Goal: Task Accomplishment & Management: Manage account settings

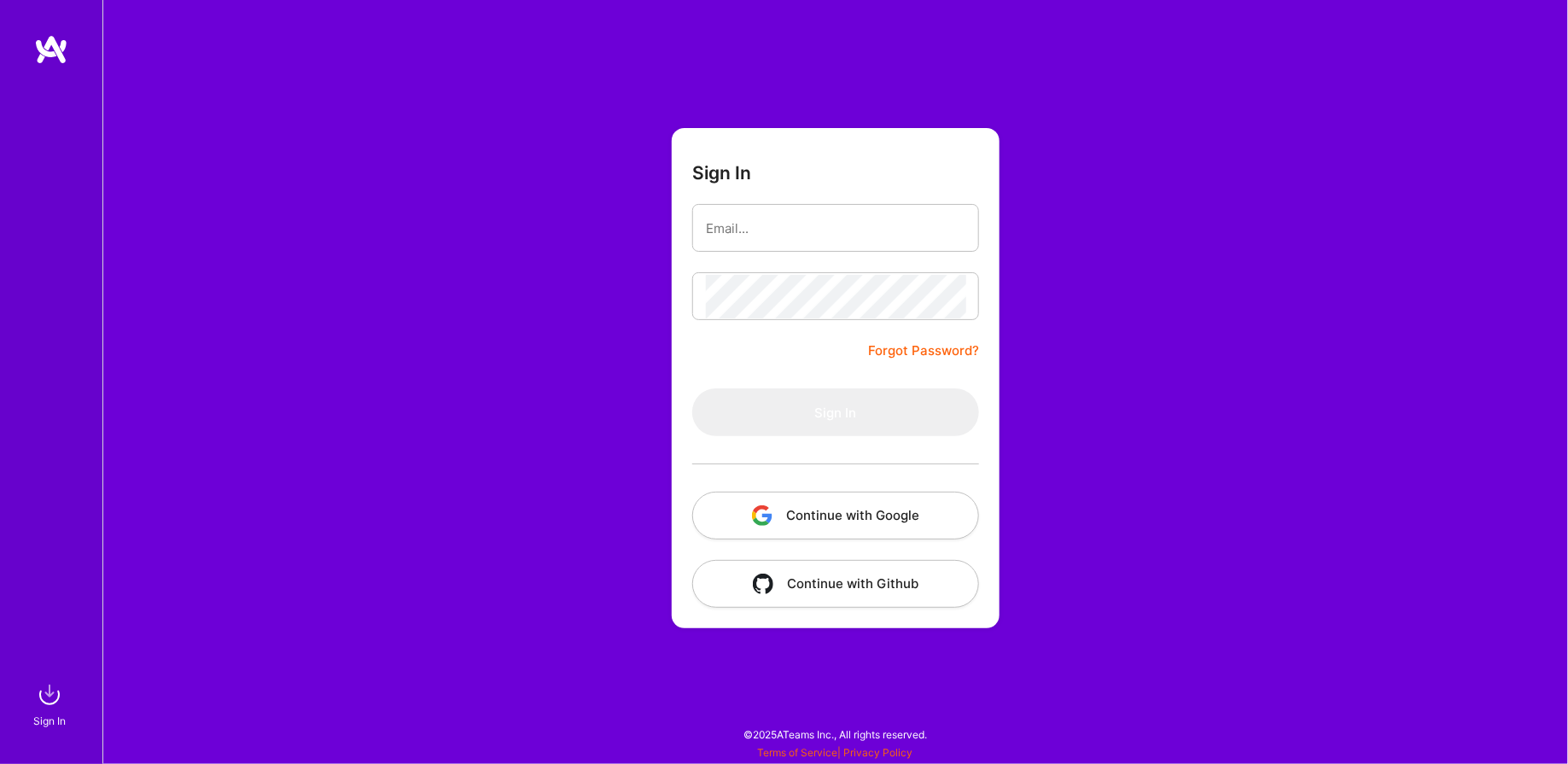
drag, startPoint x: 848, startPoint y: 485, endPoint x: 834, endPoint y: 485, distance: 14.0
click at [848, 485] on div at bounding box center [836, 464] width 287 height 56
click at [897, 524] on button "Continue with Google" at bounding box center [836, 515] width 287 height 48
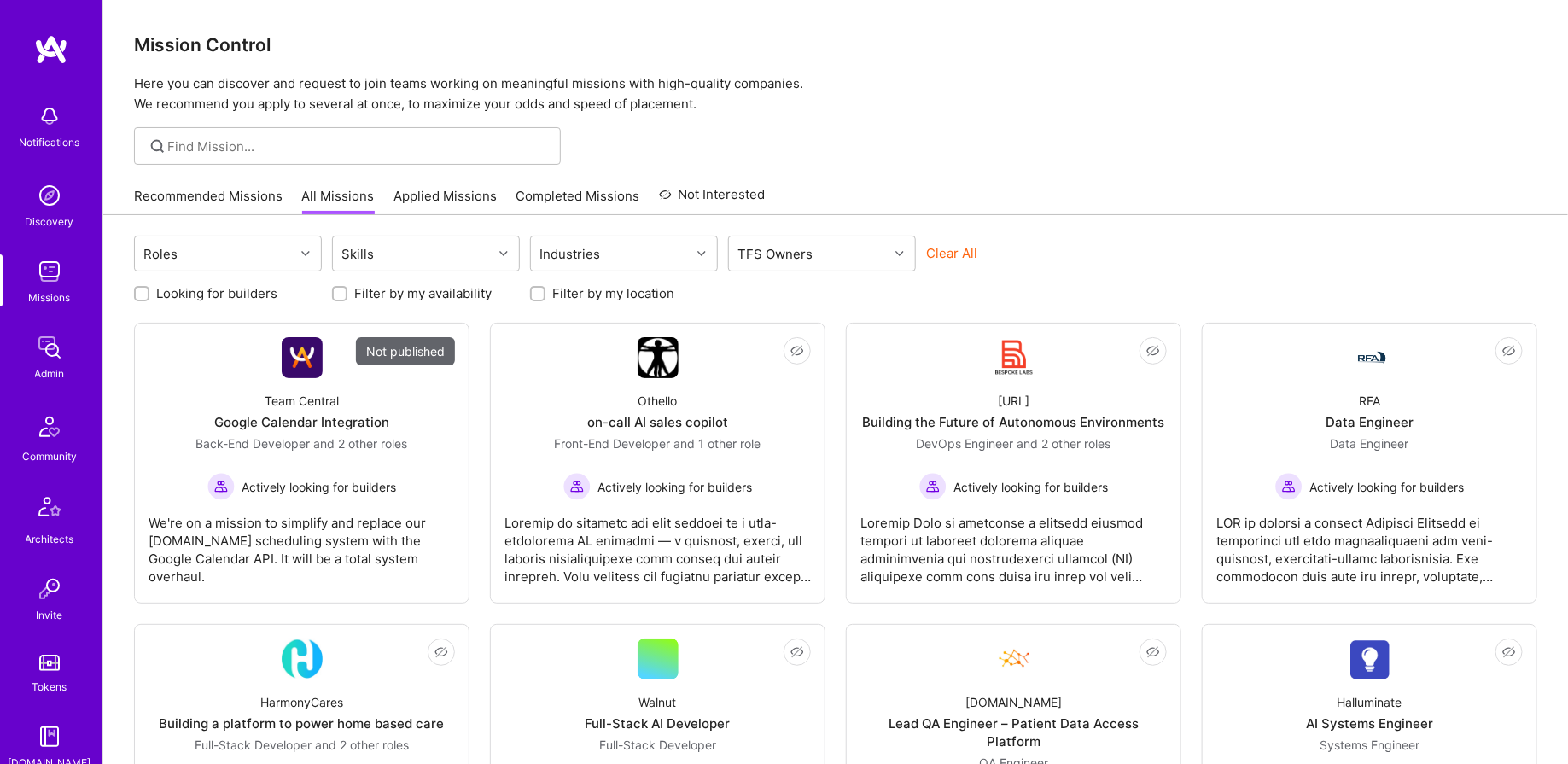
click at [50, 346] on img at bounding box center [49, 347] width 34 height 34
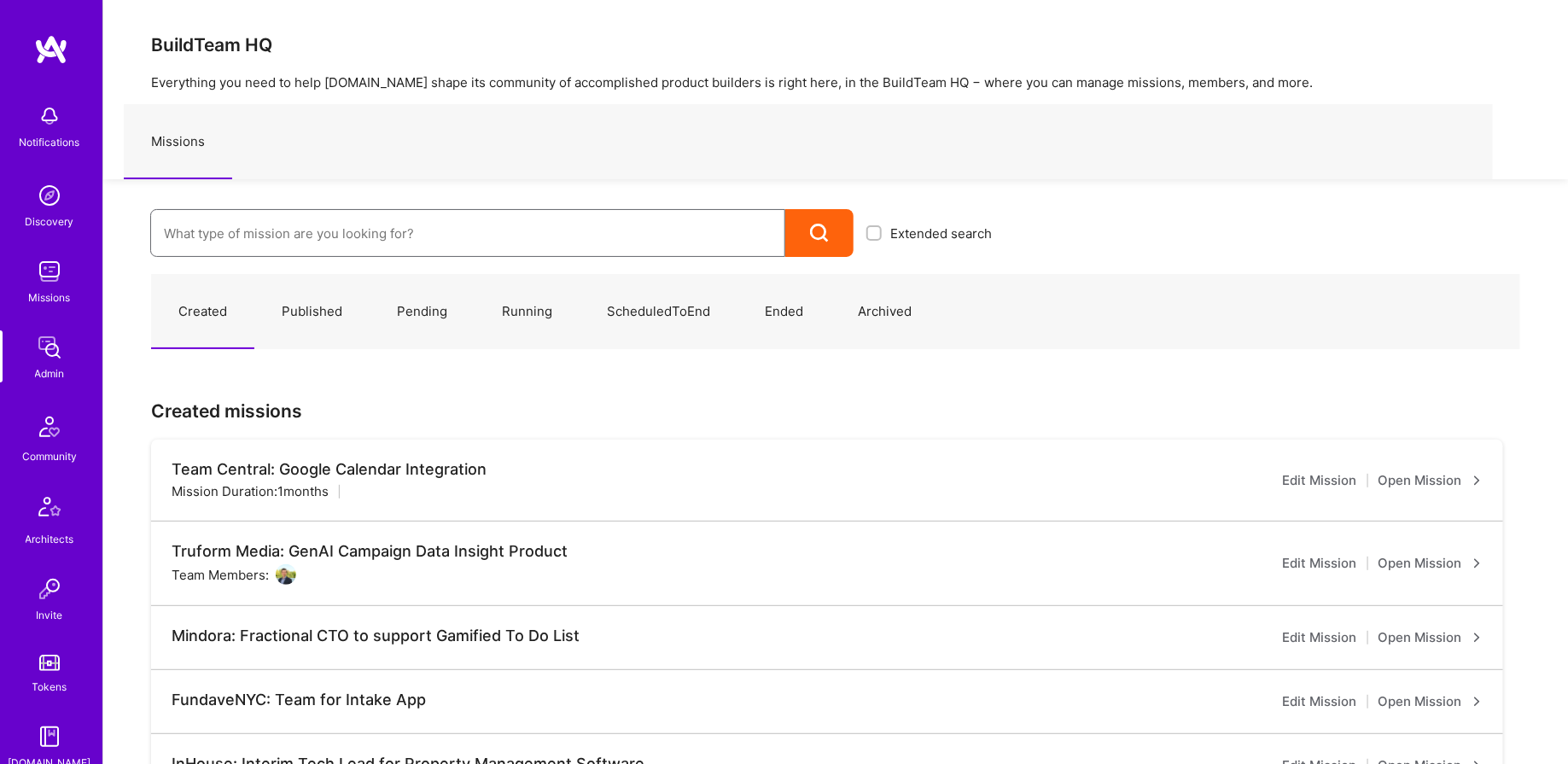
click at [276, 234] on input at bounding box center [467, 233] width 608 height 44
type input "meett"
click at [335, 289] on link "Meettie: Tracking Infrastructure Lead ( Running )" at bounding box center [577, 289] width 854 height 44
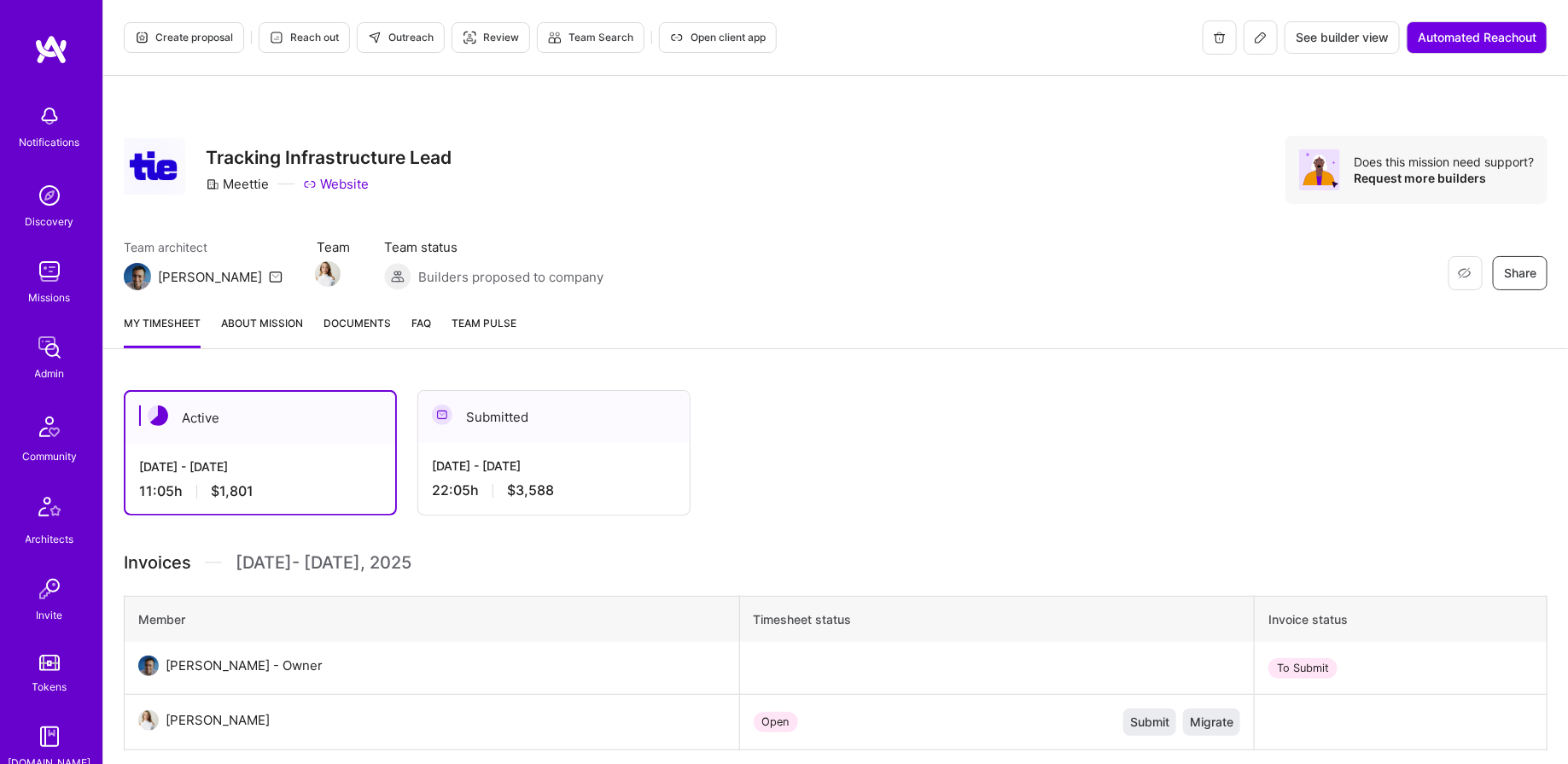
click at [506, 463] on div "[DATE] - [DATE]" at bounding box center [554, 466] width 244 height 18
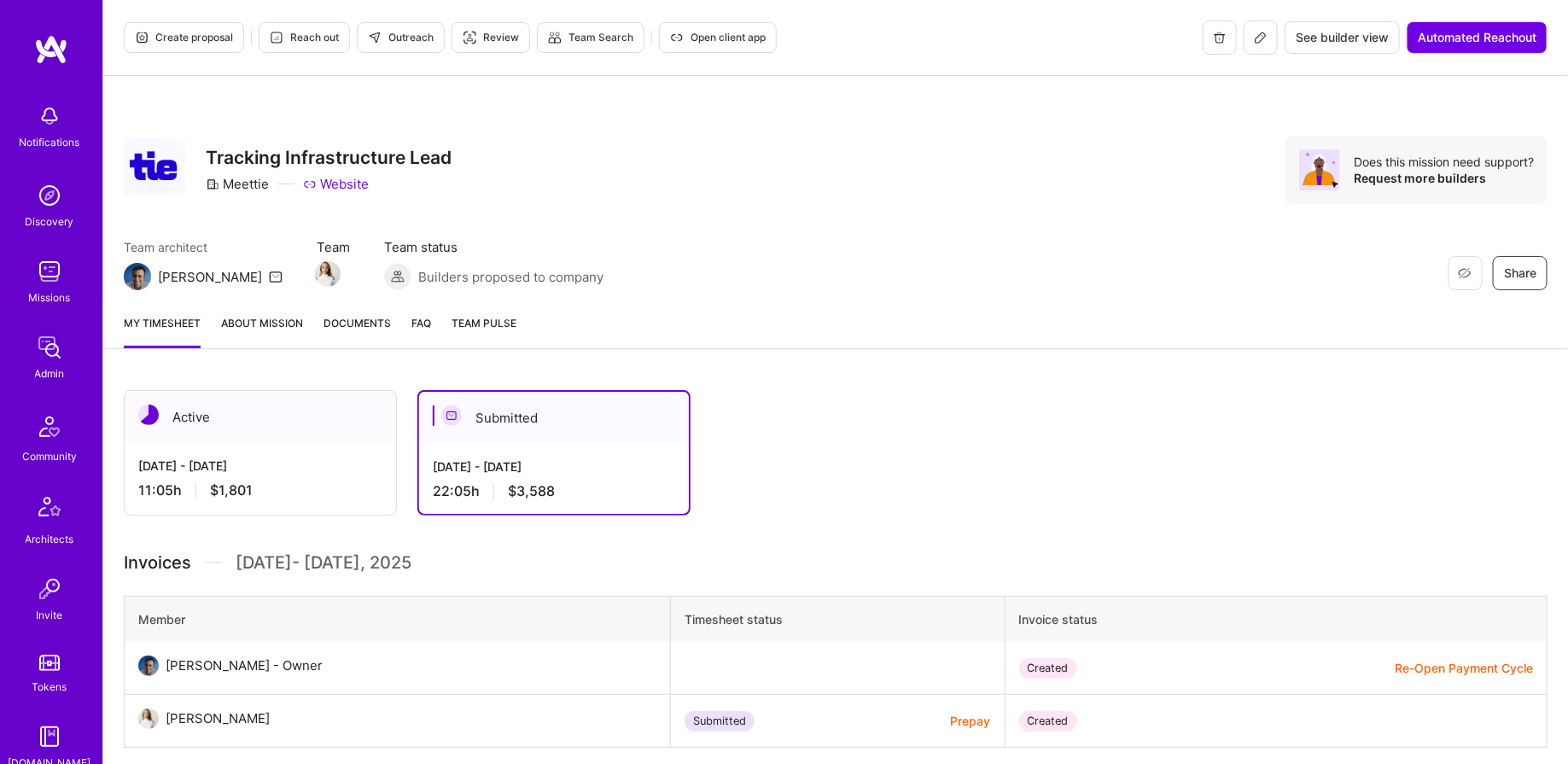
click at [317, 466] on div "[DATE] - [DATE]" at bounding box center [260, 466] width 244 height 18
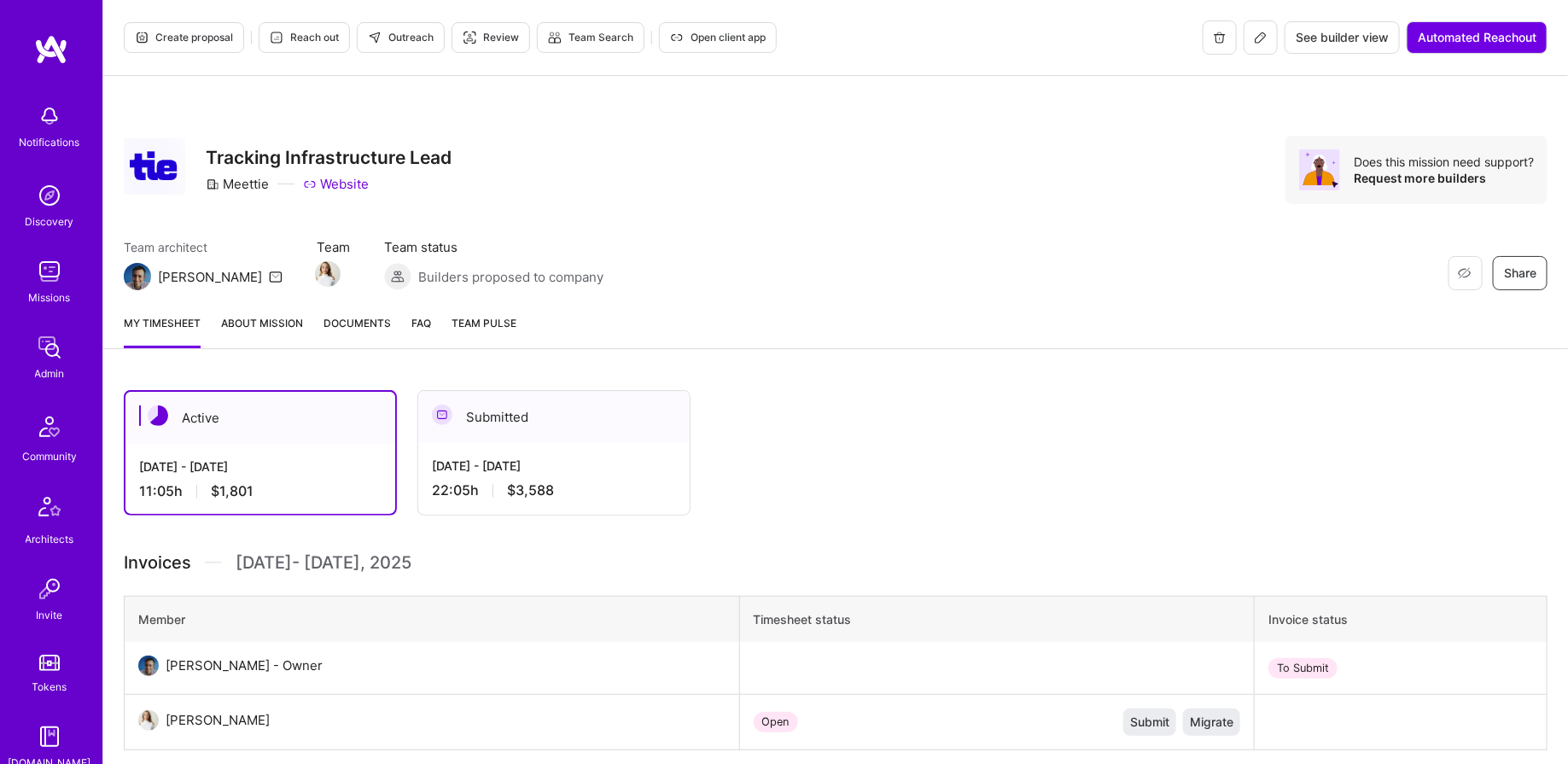
click at [1264, 32] on icon at bounding box center [1261, 37] width 14 height 14
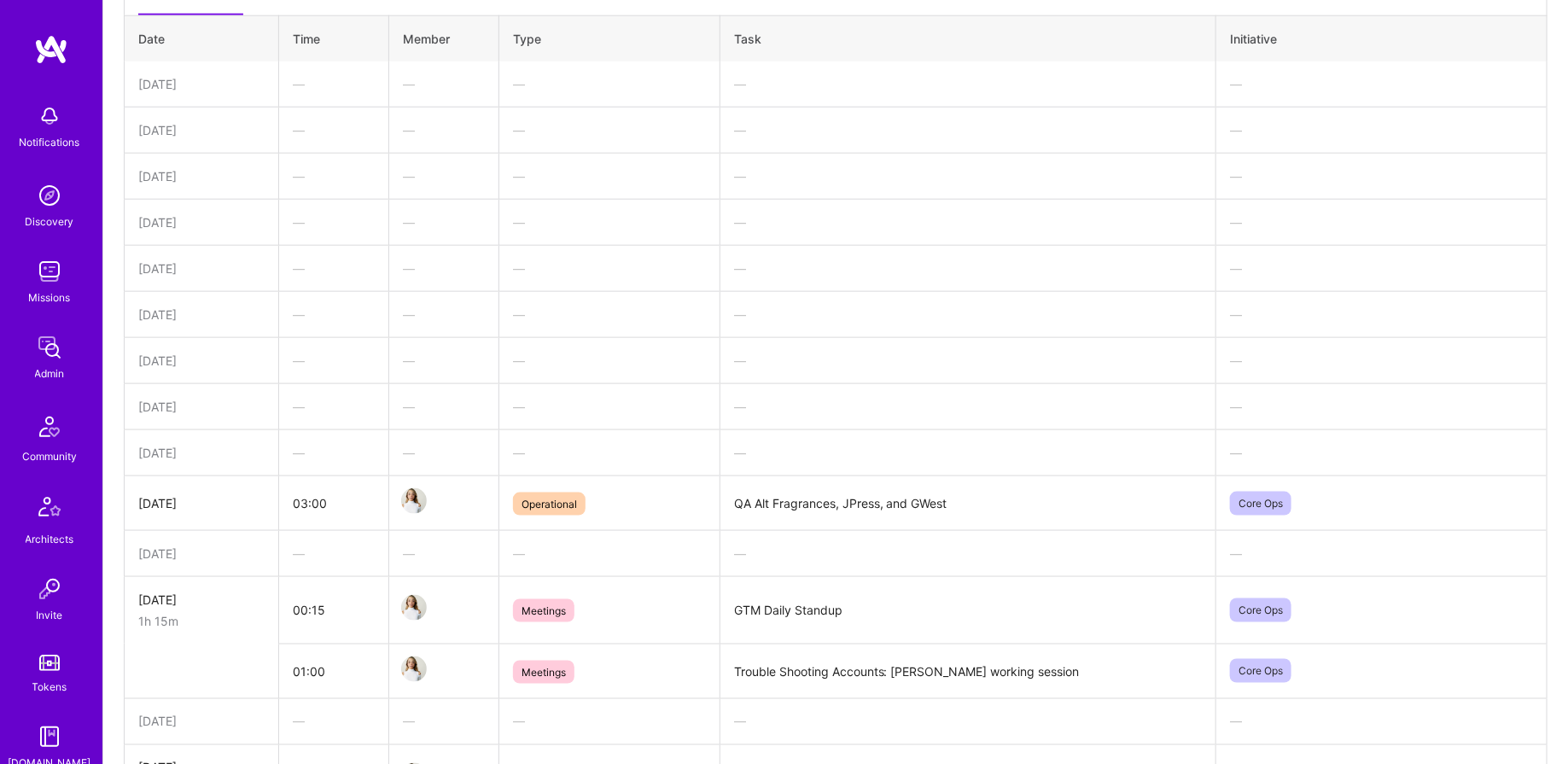
scroll to position [893, 0]
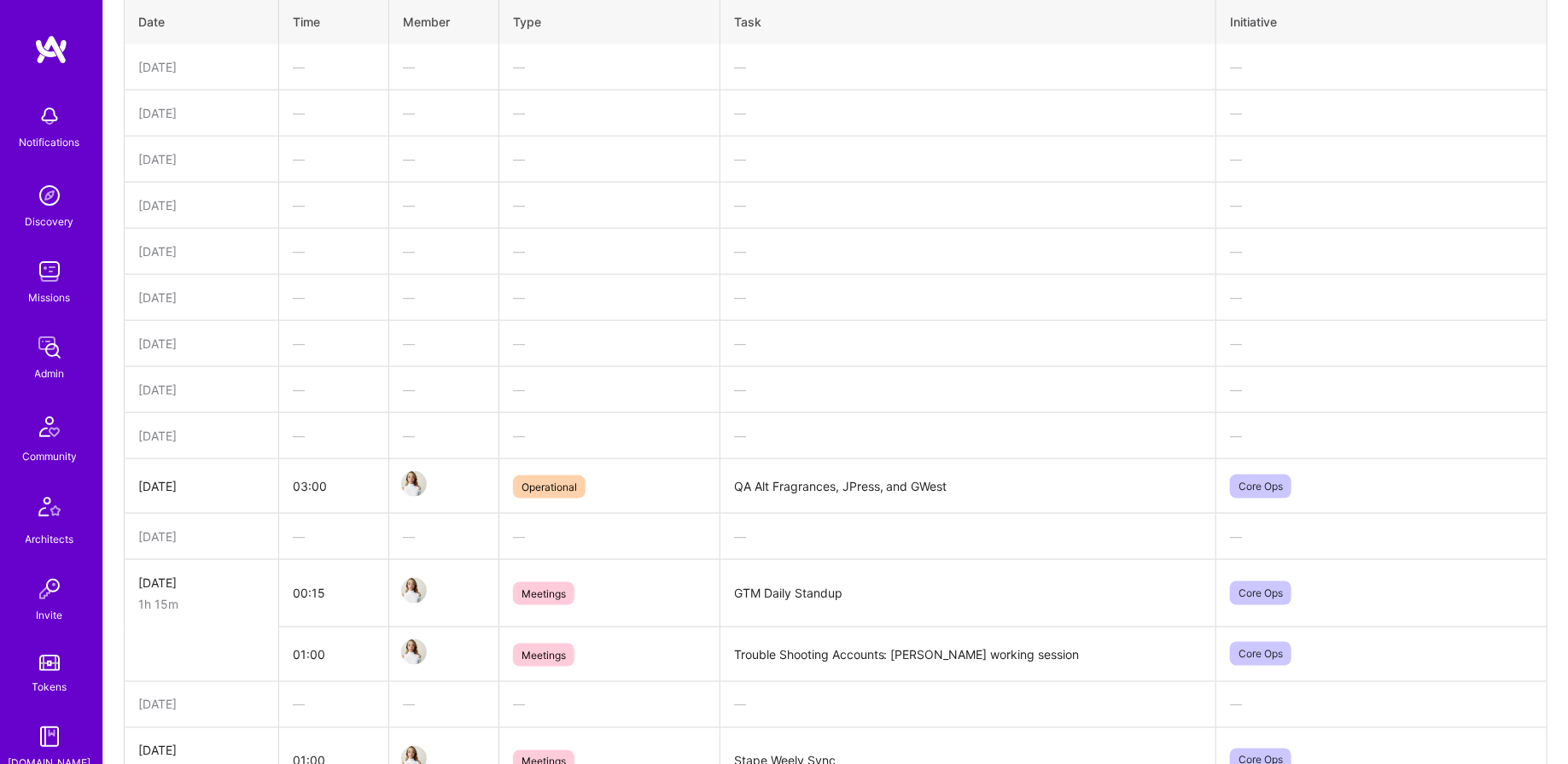
click at [55, 354] on img at bounding box center [49, 347] width 34 height 34
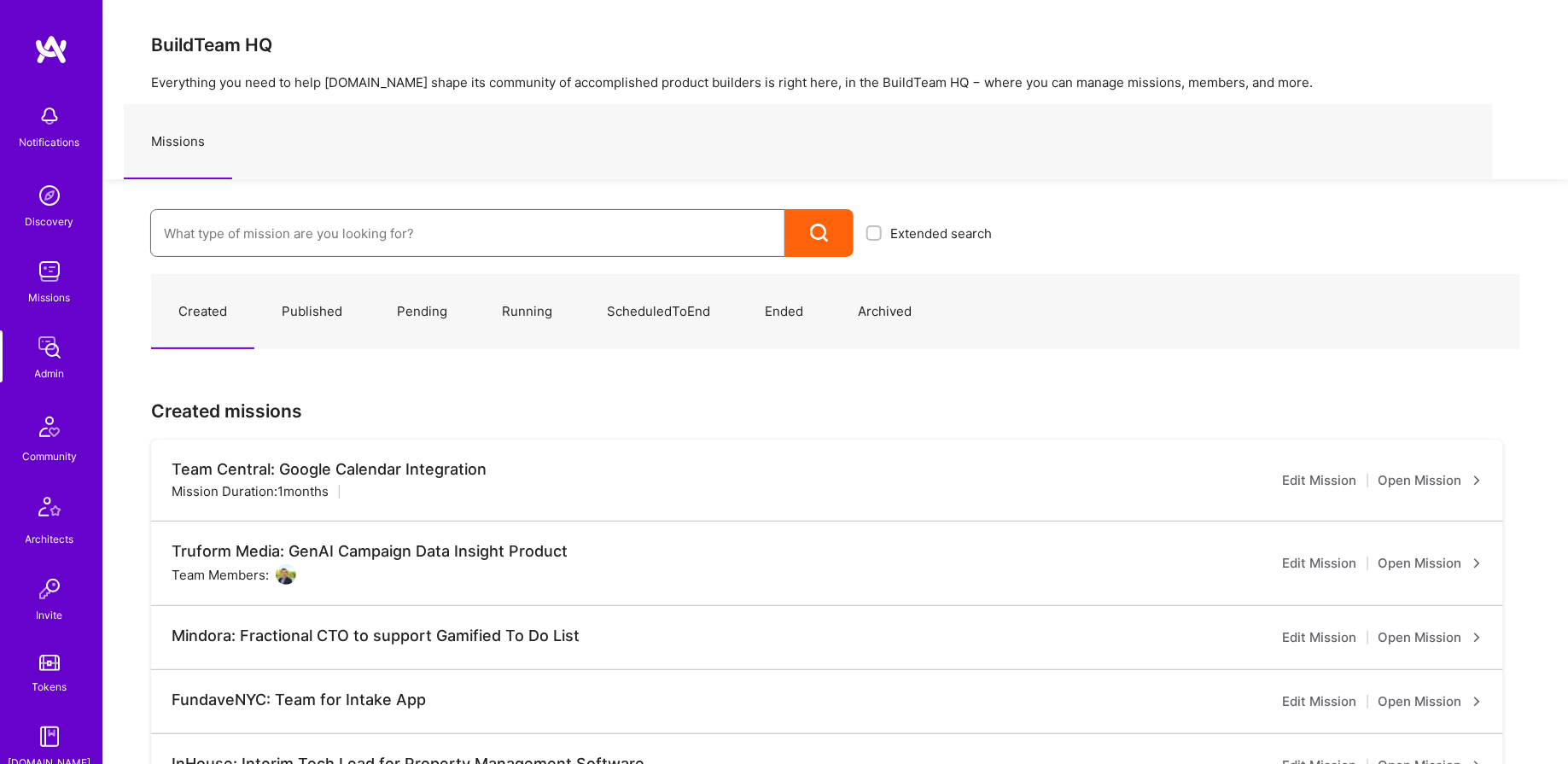
click at [308, 234] on input at bounding box center [467, 233] width 608 height 44
type input "banjo"
click at [353, 292] on link "Banjo Health: AI Coding Tools Enablement Workshop ( Running )" at bounding box center [577, 289] width 854 height 44
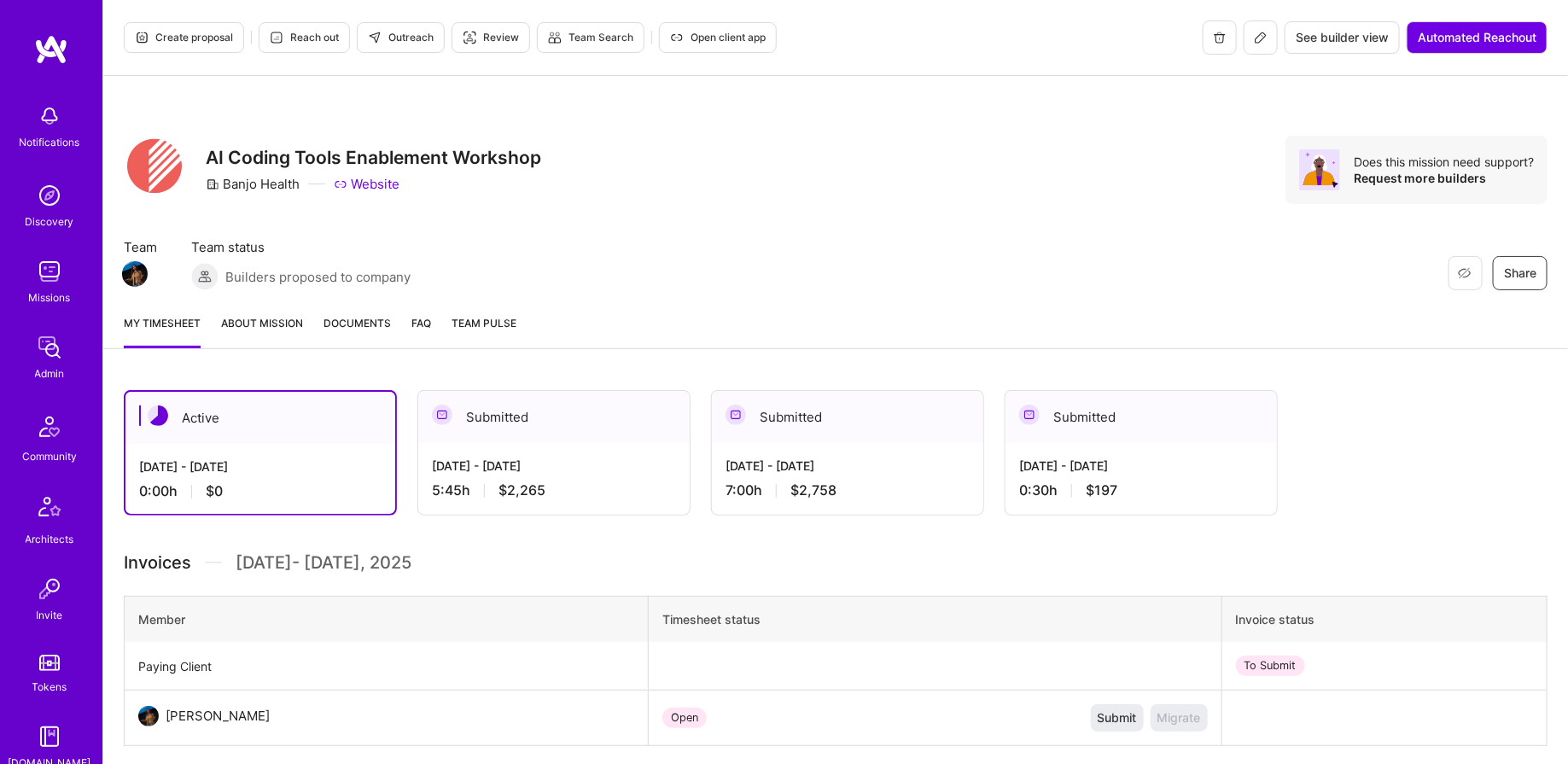
click at [549, 468] on div "Sep 16 - Sep 30, 2025" at bounding box center [554, 466] width 244 height 18
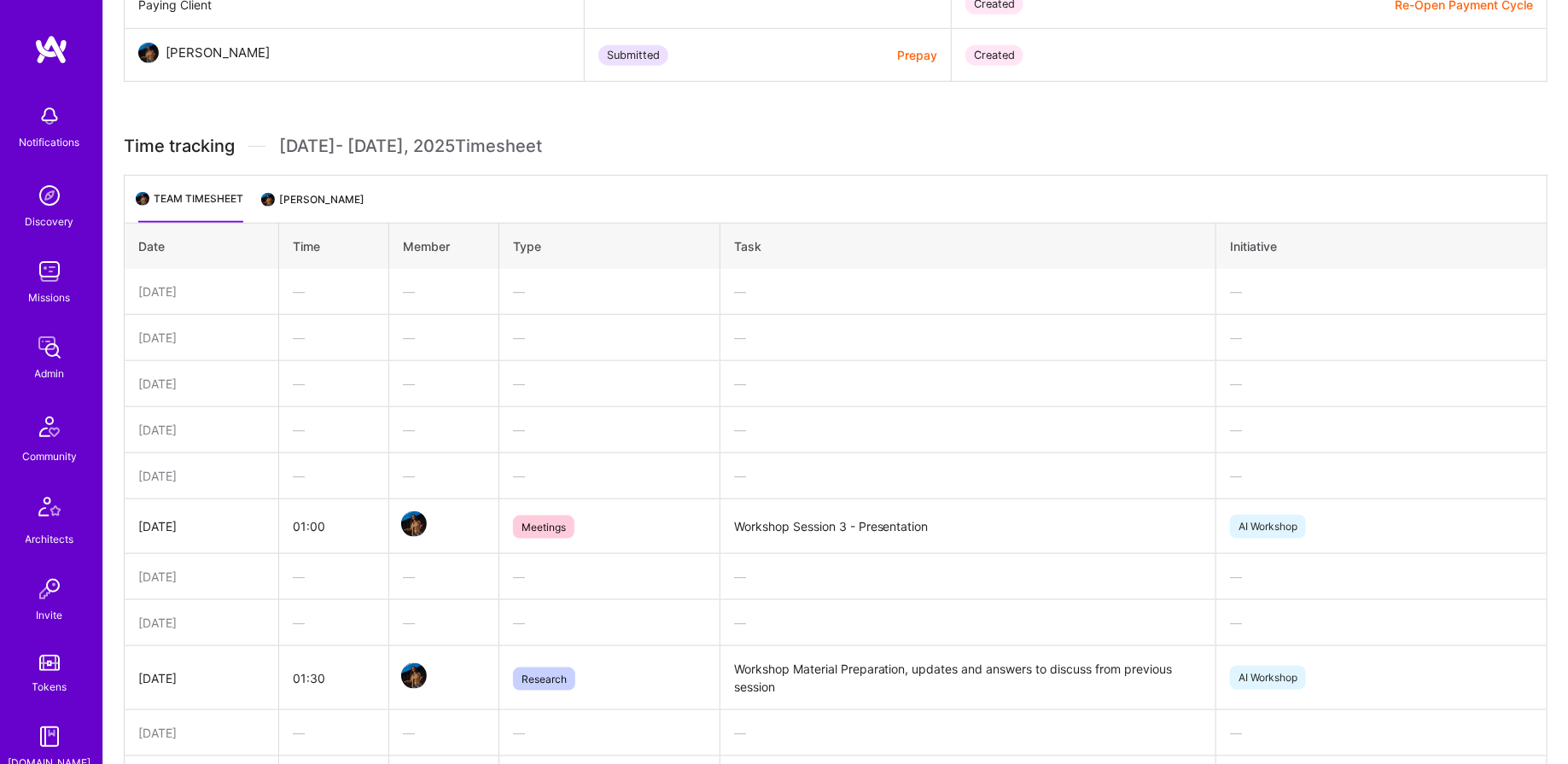
scroll to position [339, 0]
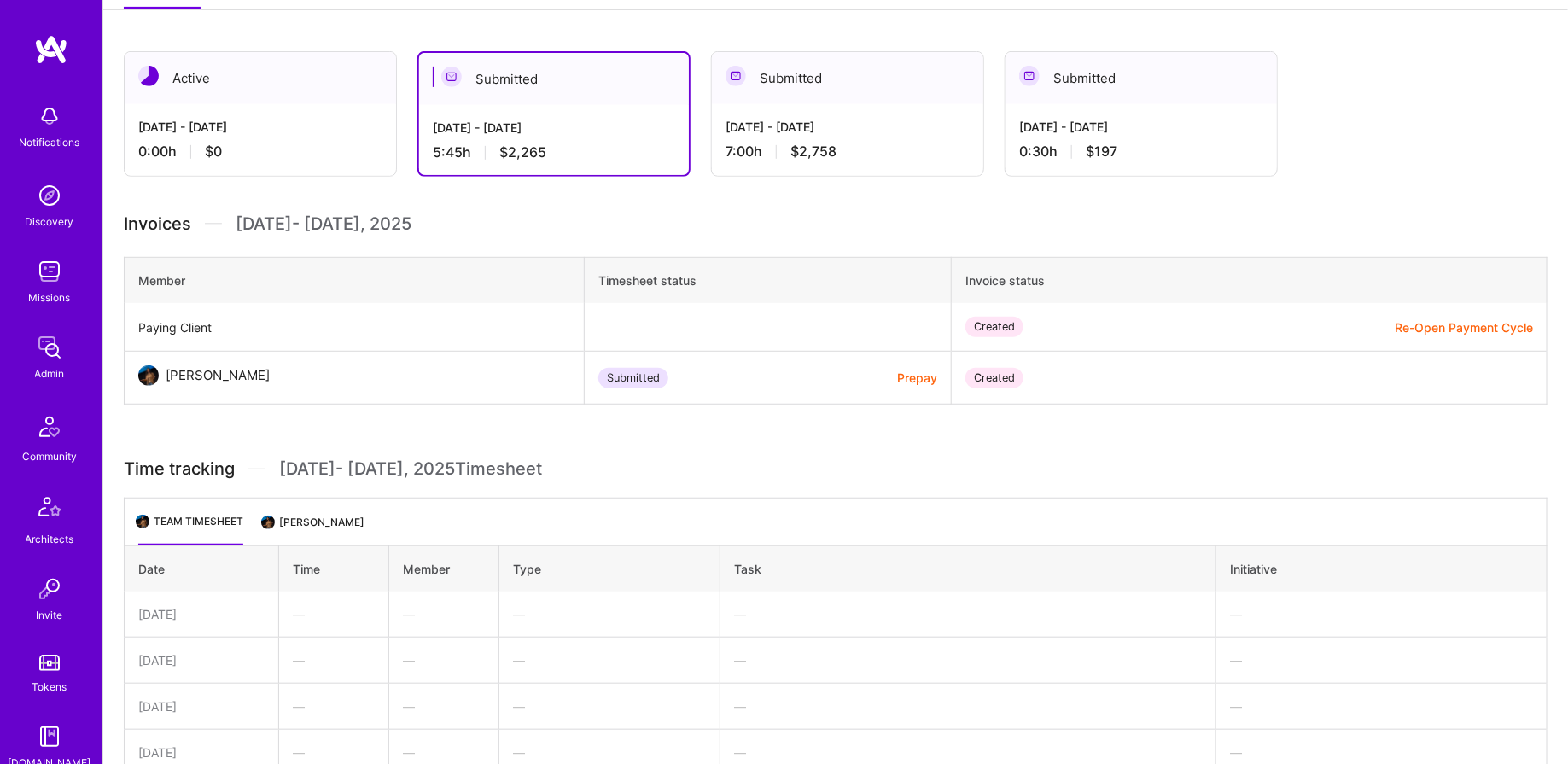
click at [312, 39] on div "Active Oct 1 - Oct 15, 2025 0:00 h $0 Submitted Sep 16 - Sep 30, 2025 5:45 h $2…" at bounding box center [836, 748] width 1465 height 1436
click at [285, 106] on div "Oct 1 - Oct 15, 2025 0:00 h $0" at bounding box center [260, 139] width 271 height 70
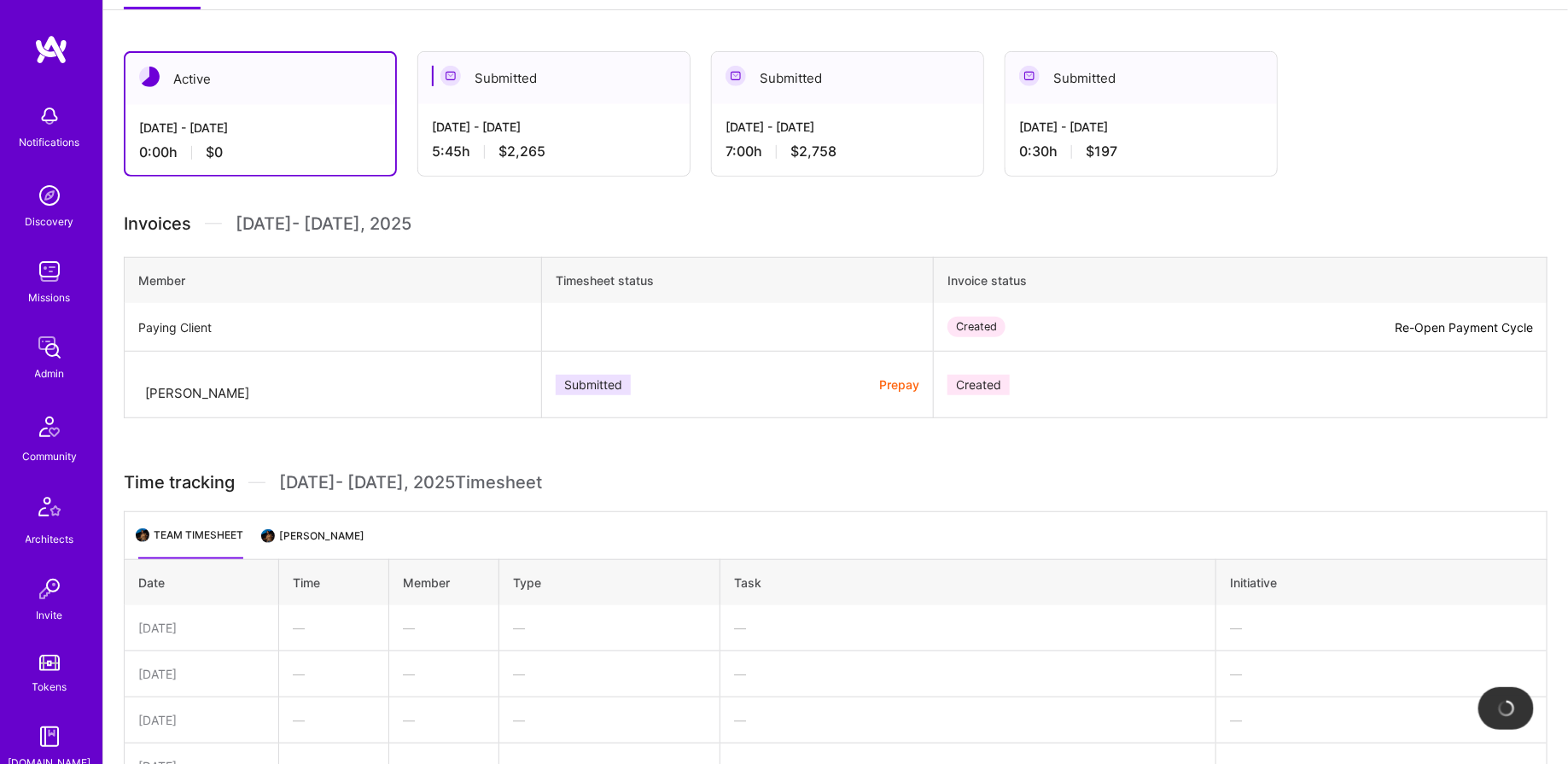
scroll to position [296, 0]
